Goal: Navigation & Orientation: Find specific page/section

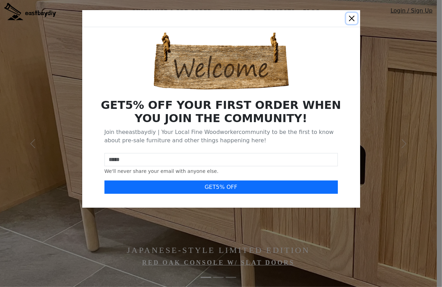
click at [352, 17] on button "Close" at bounding box center [351, 18] width 11 height 11
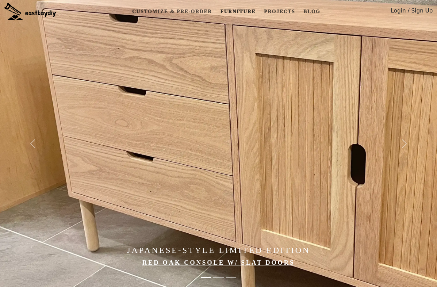
click at [237, 9] on link "Furniture" at bounding box center [237, 11] width 41 height 13
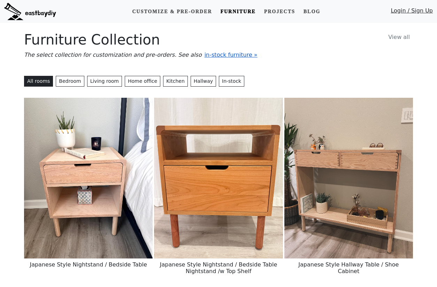
click at [213, 55] on span "in-stock furniture »" at bounding box center [231, 55] width 53 height 7
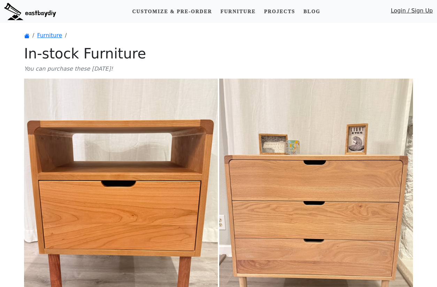
click at [369, 59] on h1 "In-stock Furniture" at bounding box center [218, 53] width 389 height 17
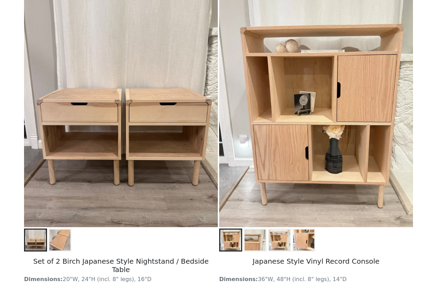
scroll to position [871, 0]
